Goal: Information Seeking & Learning: Learn about a topic

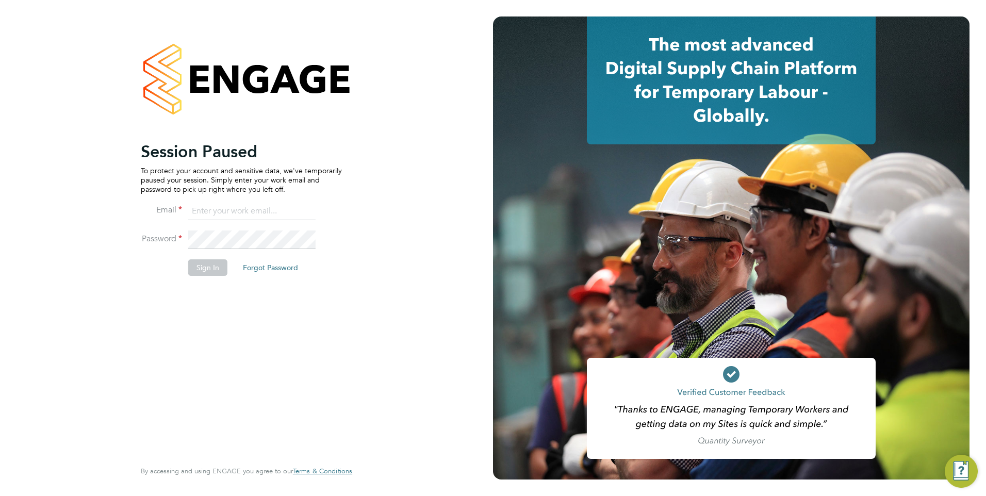
type input "fesouth@protocol.co.uk"
click at [187, 263] on li "Sign In Forgot Password" at bounding box center [241, 272] width 201 height 27
click at [193, 267] on button "Sign In" at bounding box center [207, 267] width 39 height 17
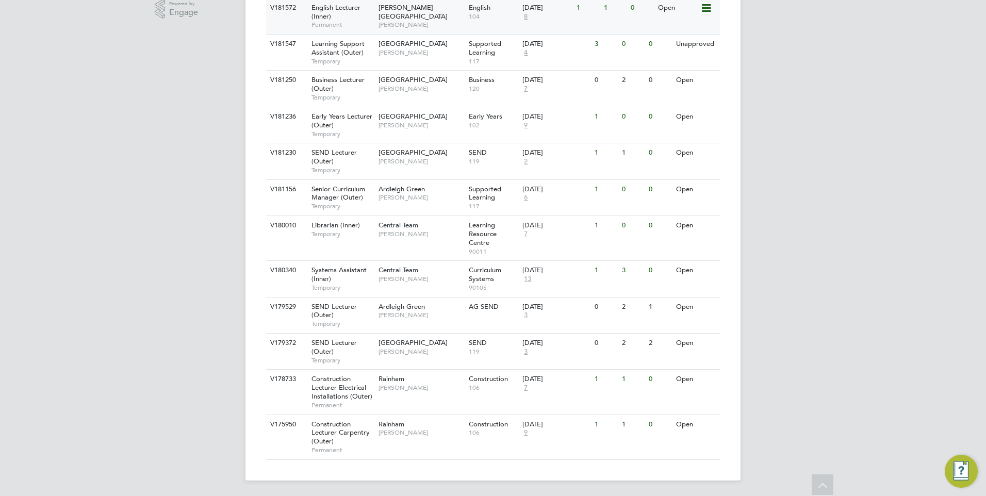
scroll to position [354, 0]
click at [402, 309] on span "Ardleigh Green" at bounding box center [402, 305] width 46 height 9
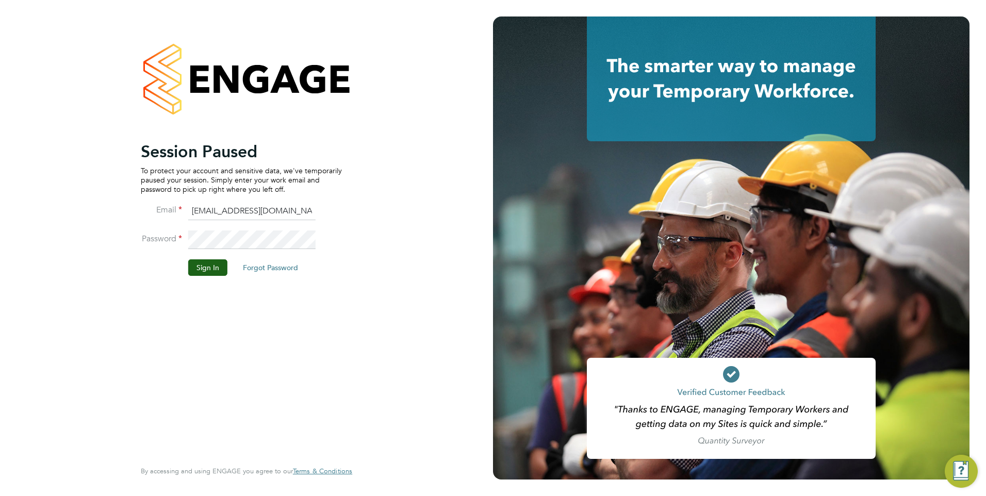
click at [192, 328] on div "Session Paused To protect your account and sensitive data, we've temporarily pa…" at bounding box center [241, 299] width 201 height 317
click at [195, 271] on button "Sign In" at bounding box center [207, 267] width 39 height 17
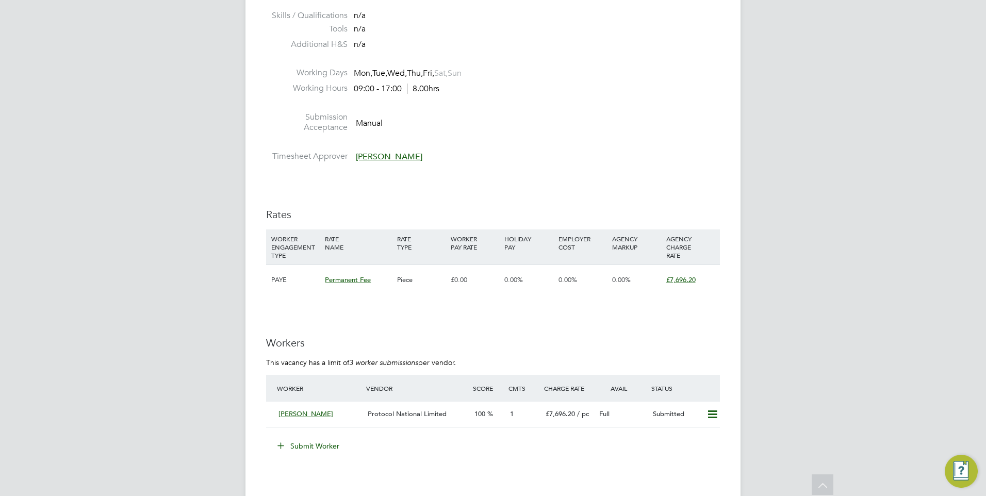
scroll to position [1186, 0]
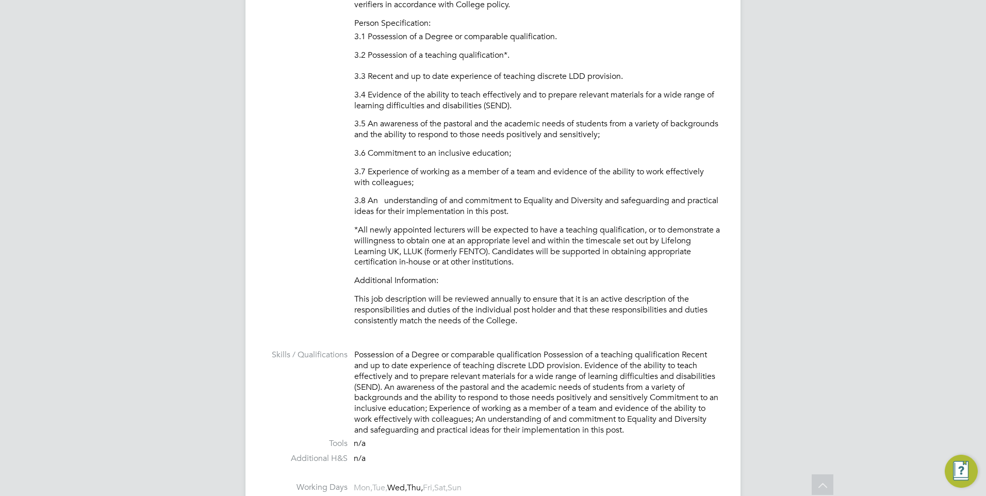
scroll to position [1341, 0]
